Goal: Task Accomplishment & Management: Manage account settings

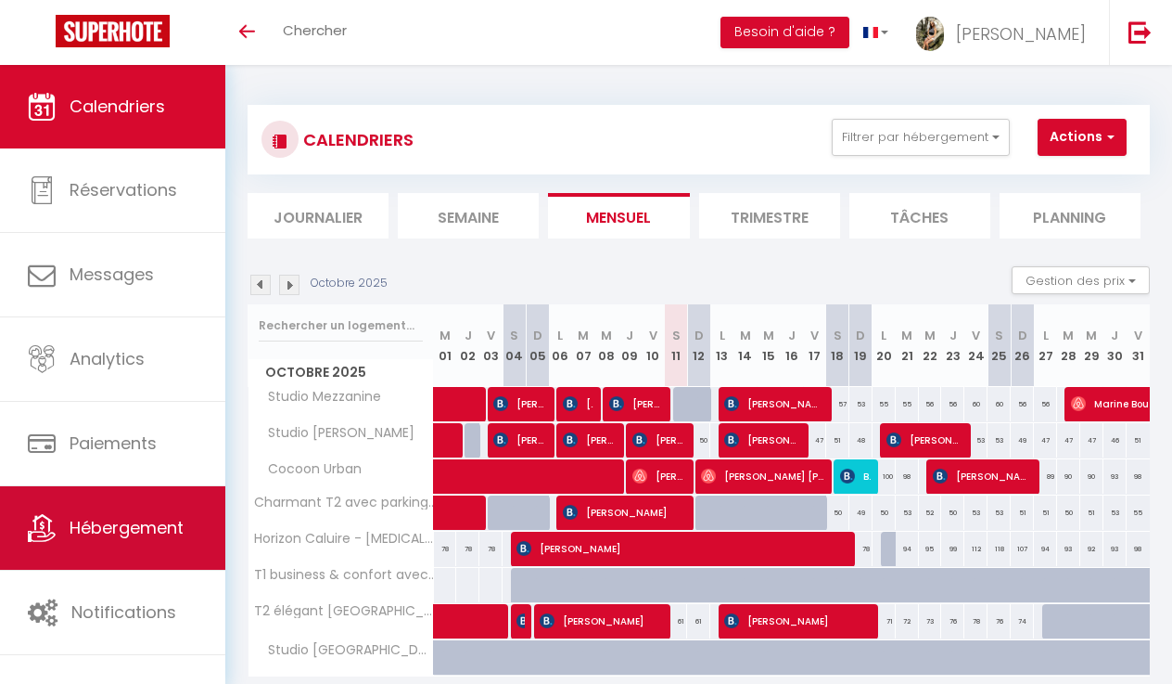
click at [82, 536] on span "Hébergement" at bounding box center [127, 527] width 114 height 23
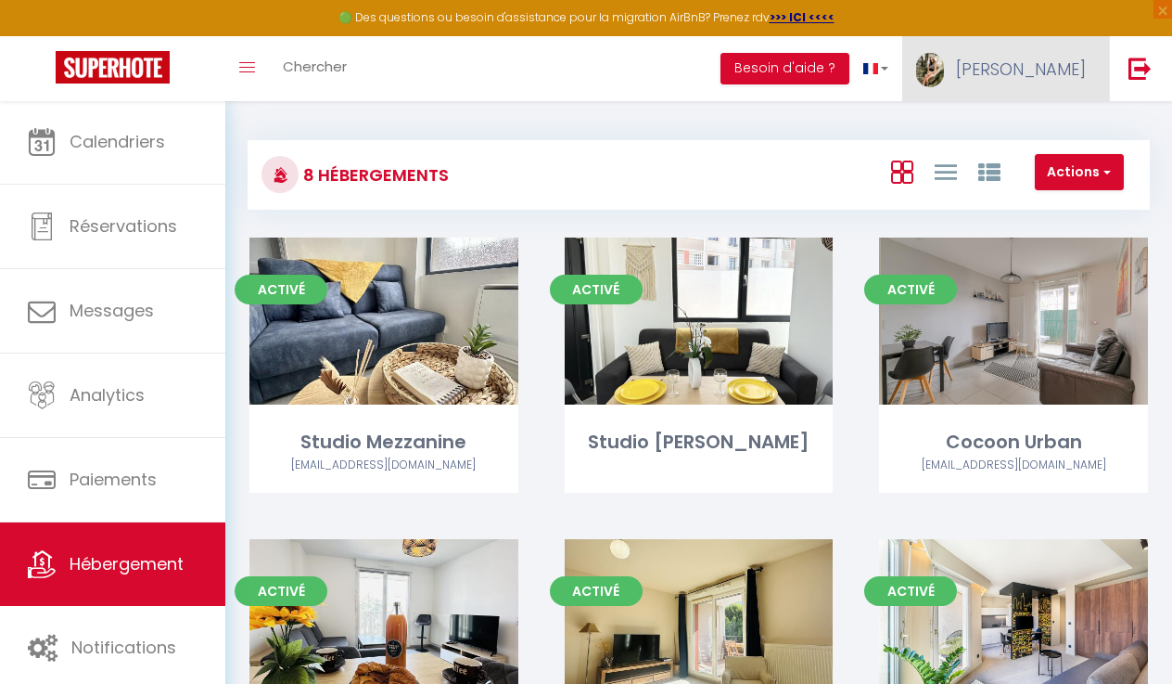
click at [1045, 77] on span "[PERSON_NAME]" at bounding box center [1021, 69] width 130 height 23
click at [1014, 132] on link "Paramètres" at bounding box center [1035, 129] width 137 height 32
select select "28"
select select "fr"
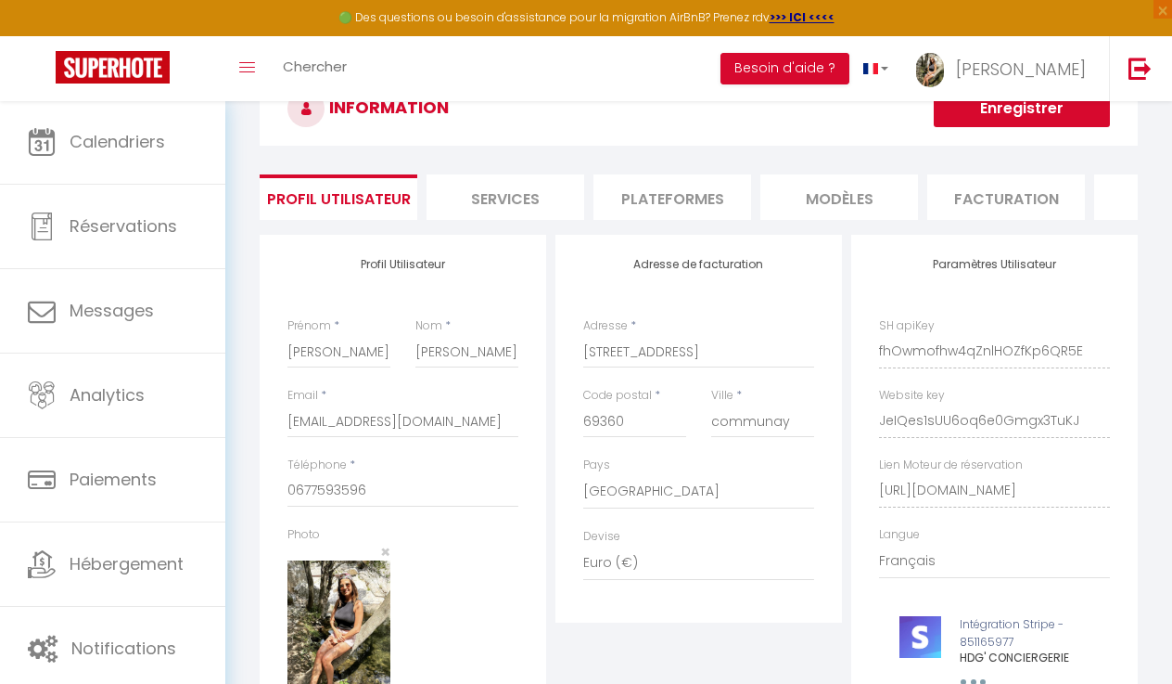
scroll to position [71, 0]
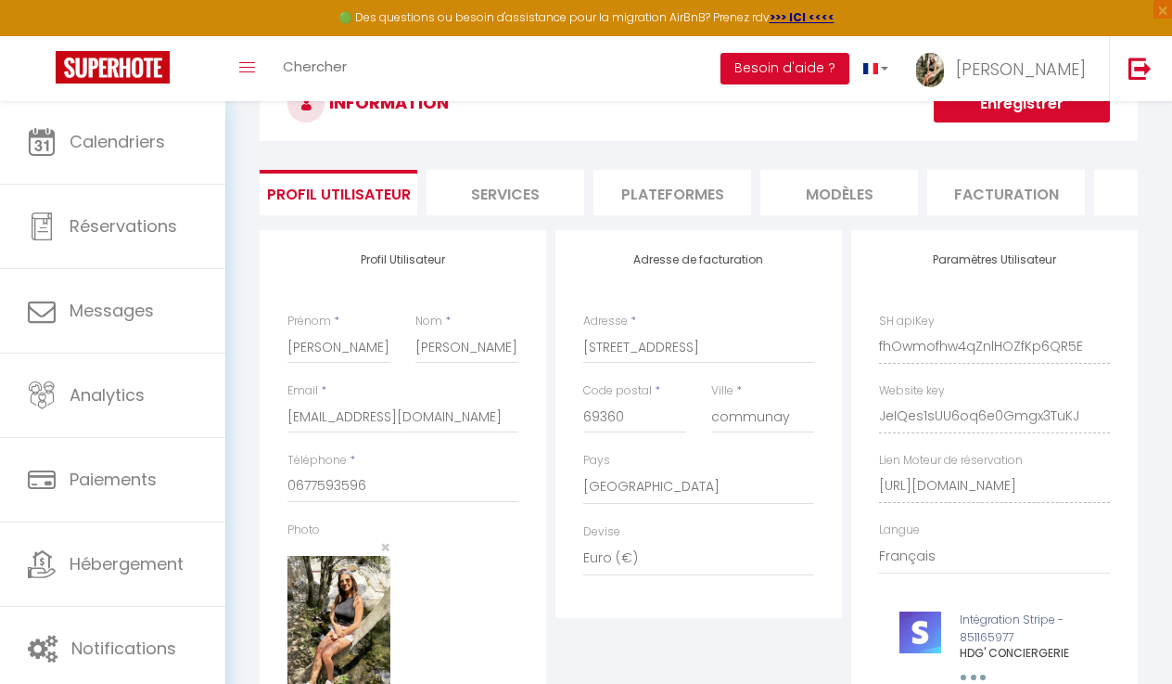
click at [521, 198] on li "Services" at bounding box center [506, 192] width 158 height 45
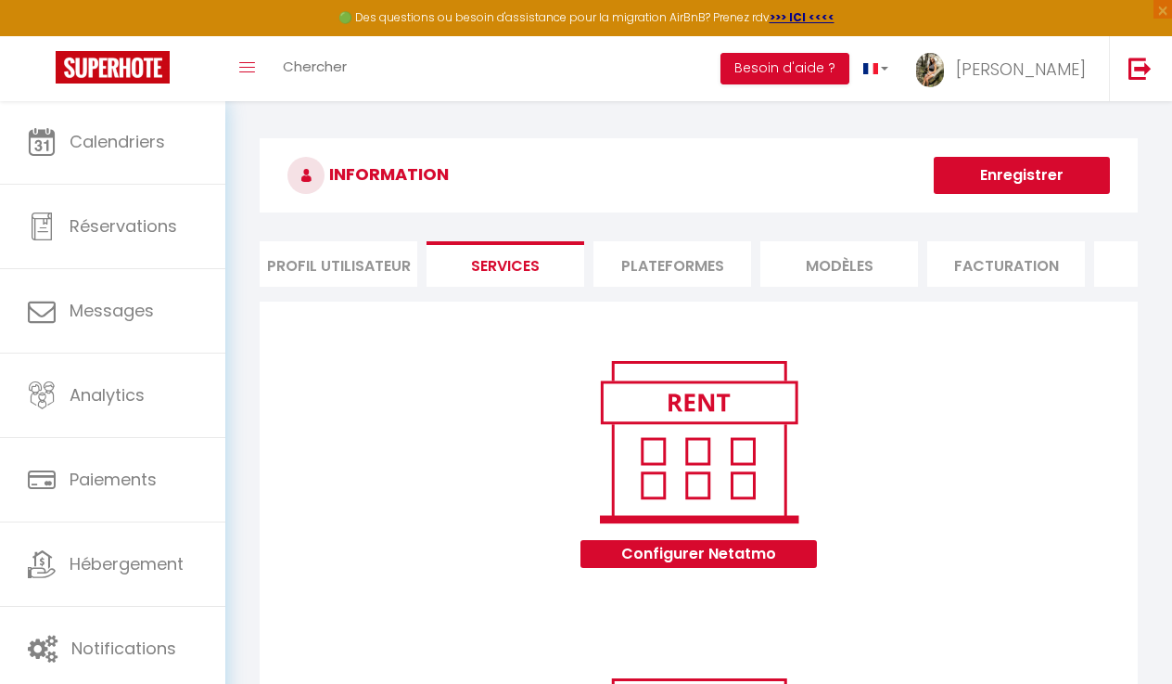
scroll to position [-1, 0]
click at [650, 263] on li "Plateformes" at bounding box center [673, 263] width 158 height 45
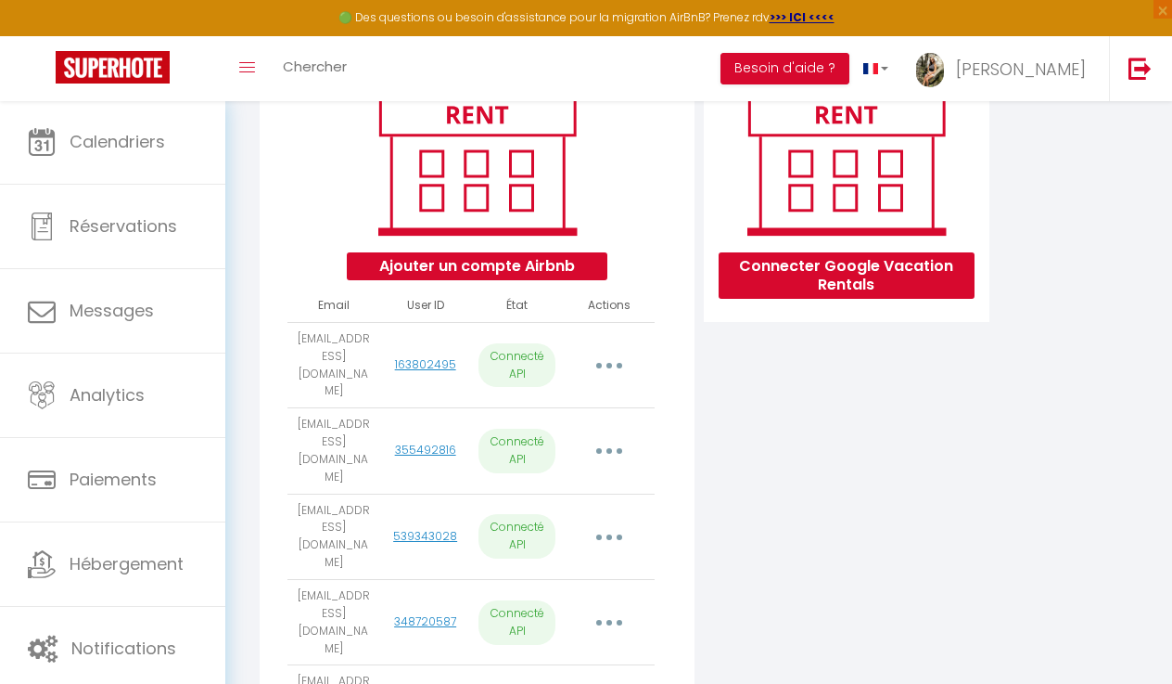
scroll to position [289, 0]
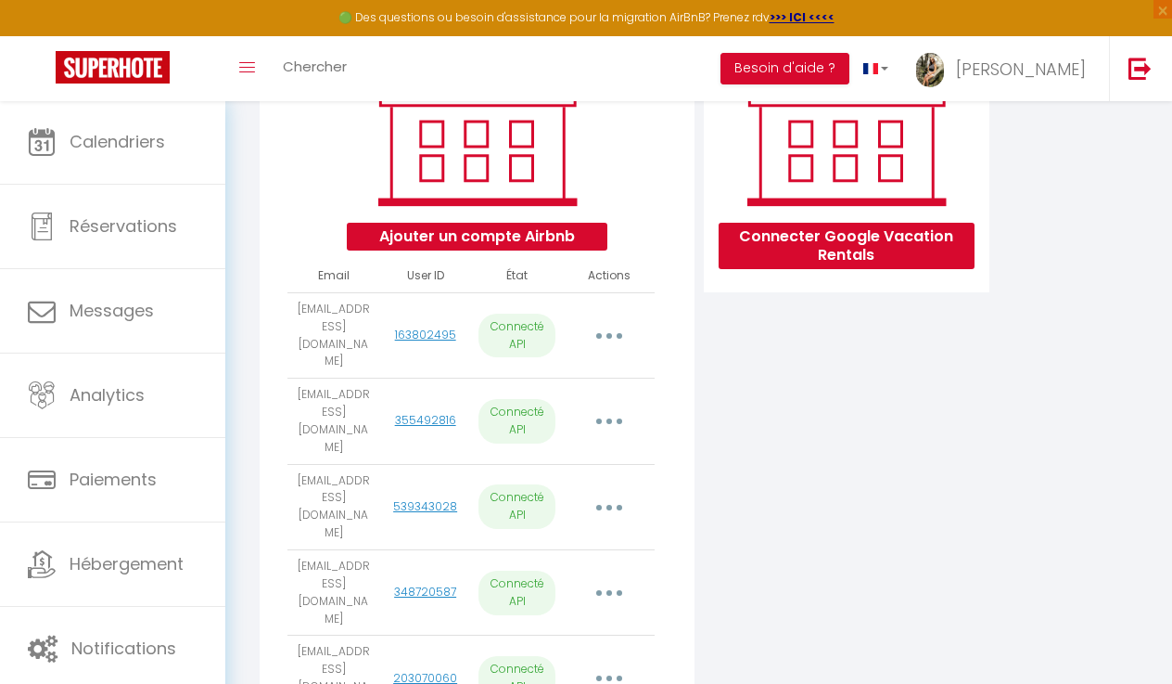
click at [461, 234] on button "Ajouter un compte Airbnb" at bounding box center [477, 237] width 261 height 28
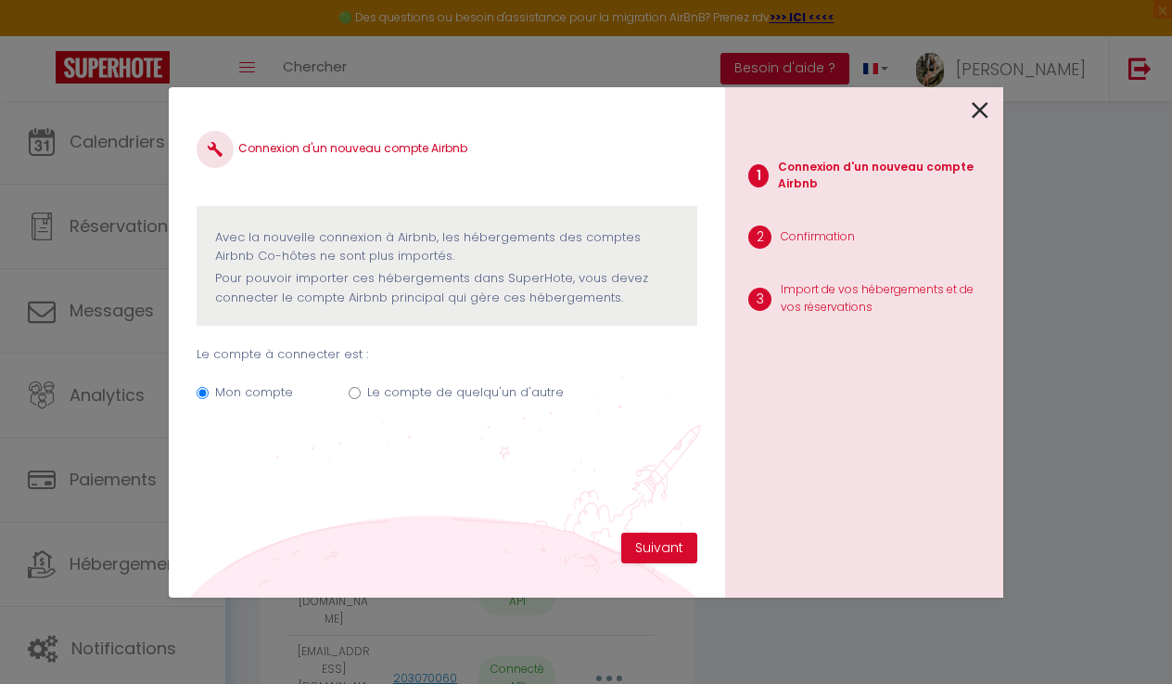
click at [446, 389] on label "Le compte de quelqu'un d'autre" at bounding box center [465, 392] width 197 height 19
click at [361, 389] on input "Le compte de quelqu'un d'autre" at bounding box center [355, 393] width 12 height 12
radio input "true"
radio input "false"
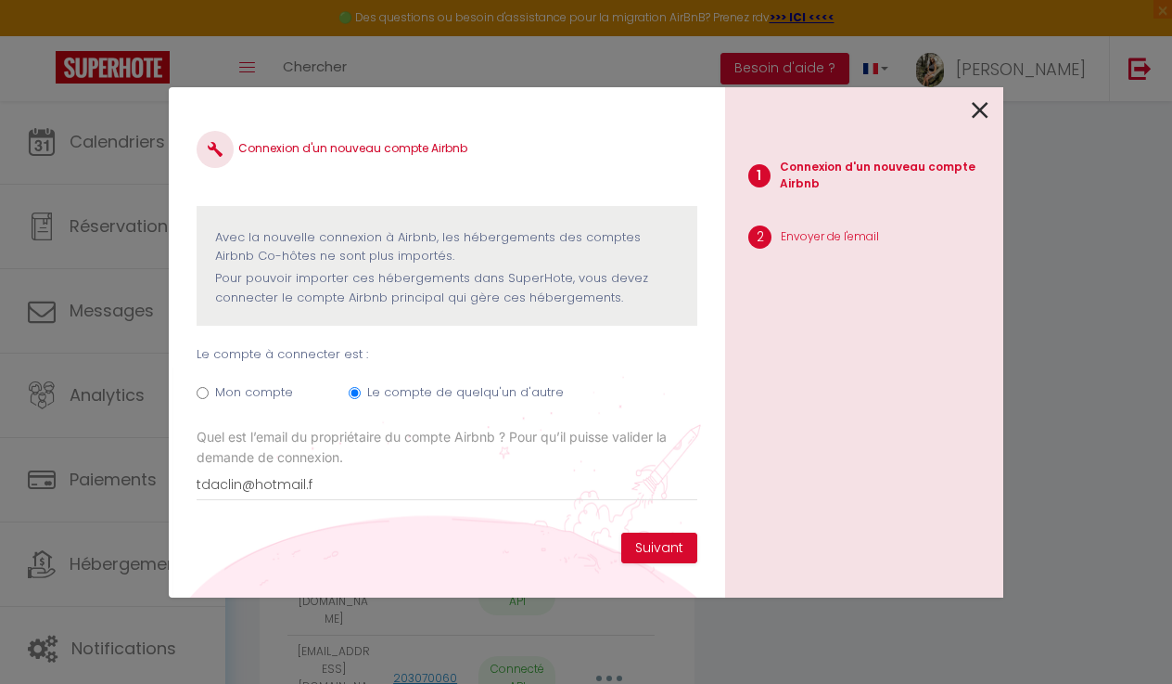
type input "[EMAIL_ADDRESS][DOMAIN_NAME]"
click at [671, 552] on button "Suivant" at bounding box center [659, 548] width 76 height 32
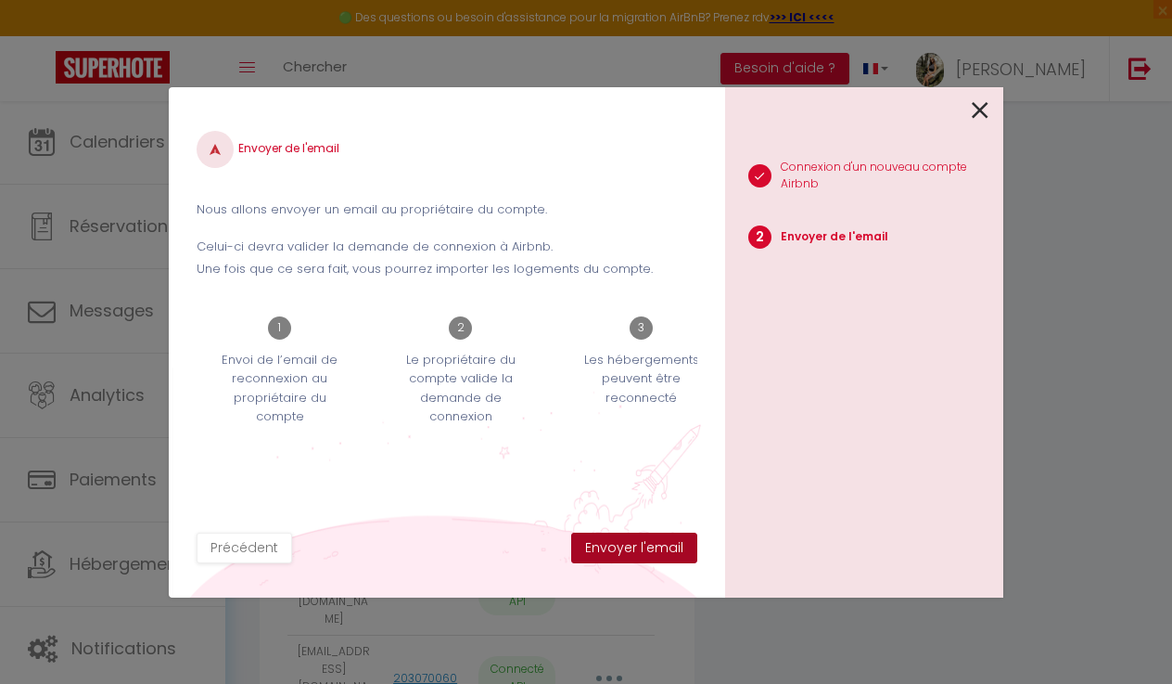
click at [664, 552] on button "Envoyer l'email" at bounding box center [634, 548] width 126 height 32
